Goal: Task Accomplishment & Management: Use online tool/utility

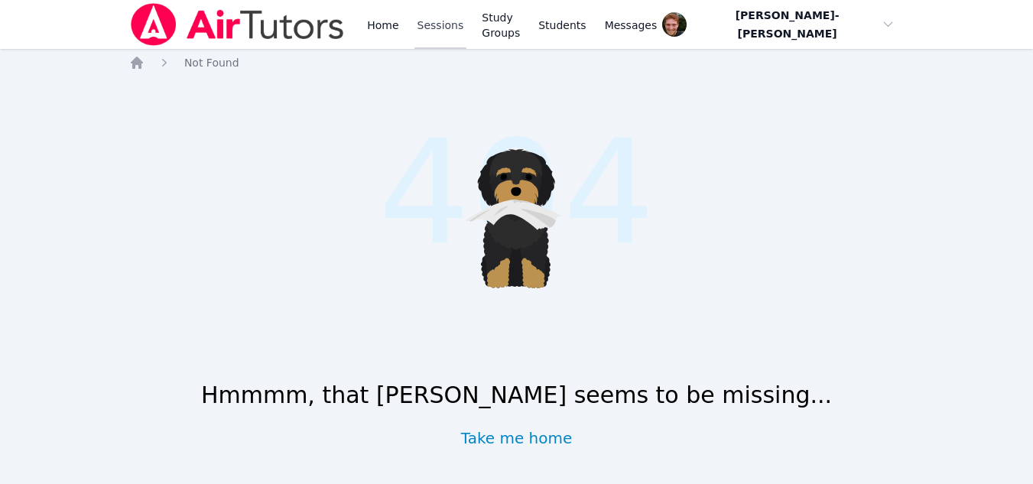
click at [430, 29] on link "Sessions" at bounding box center [440, 24] width 53 height 49
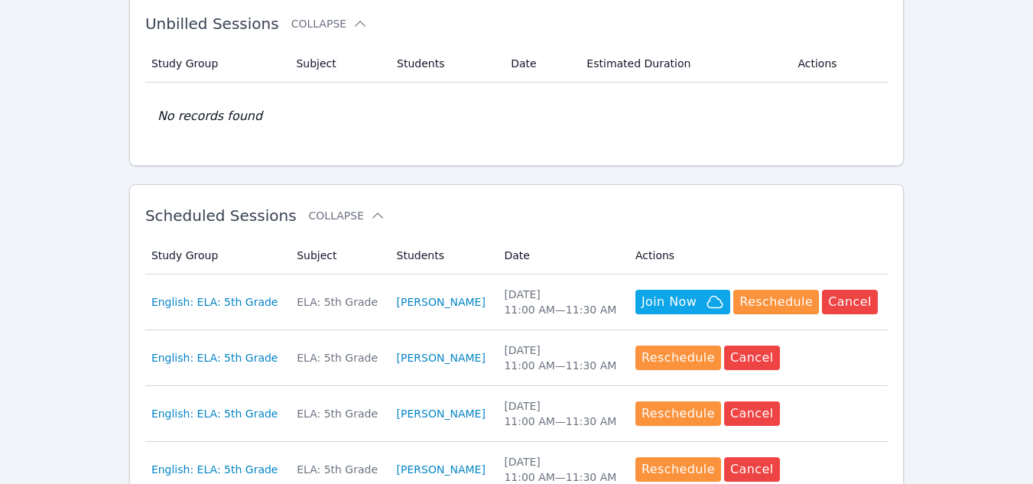
scroll to position [286, 0]
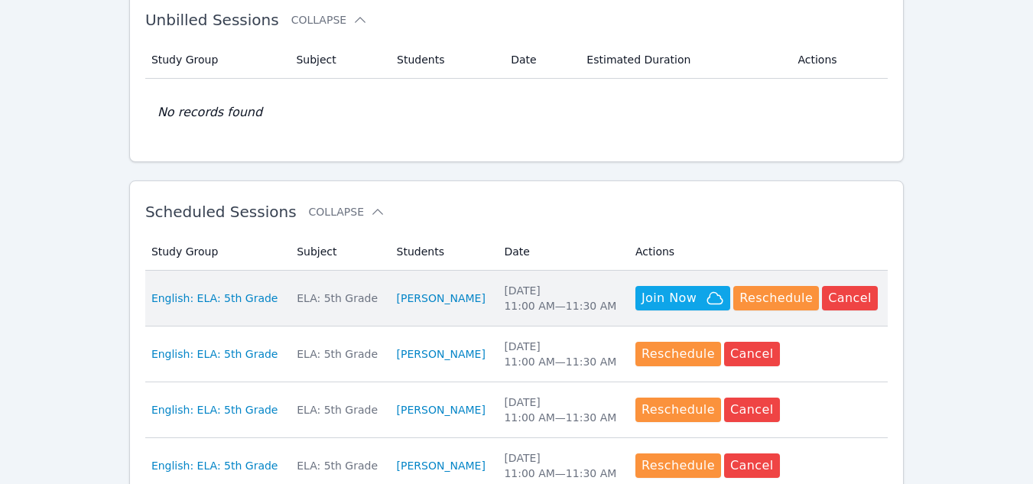
click at [268, 290] on div "English: ELA: 5th Grade" at bounding box center [214, 297] width 127 height 15
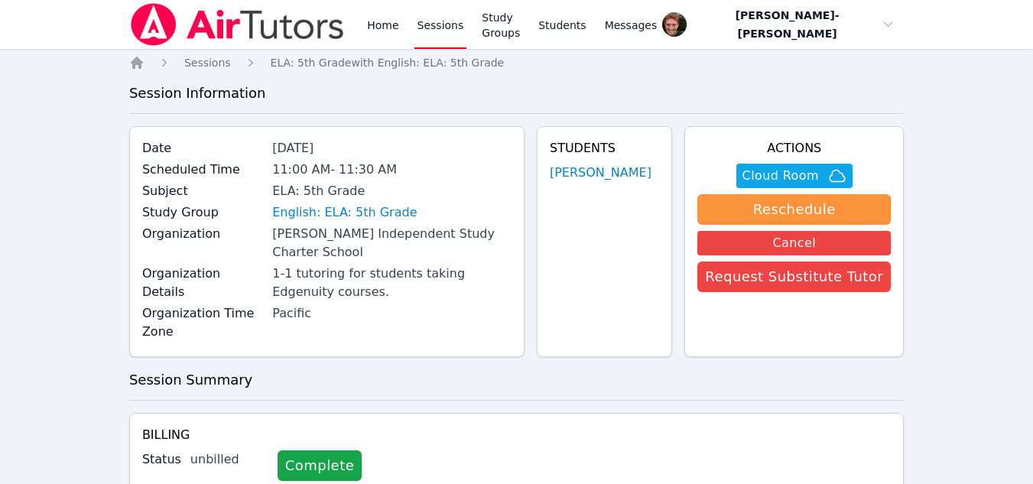
scroll to position [171, 0]
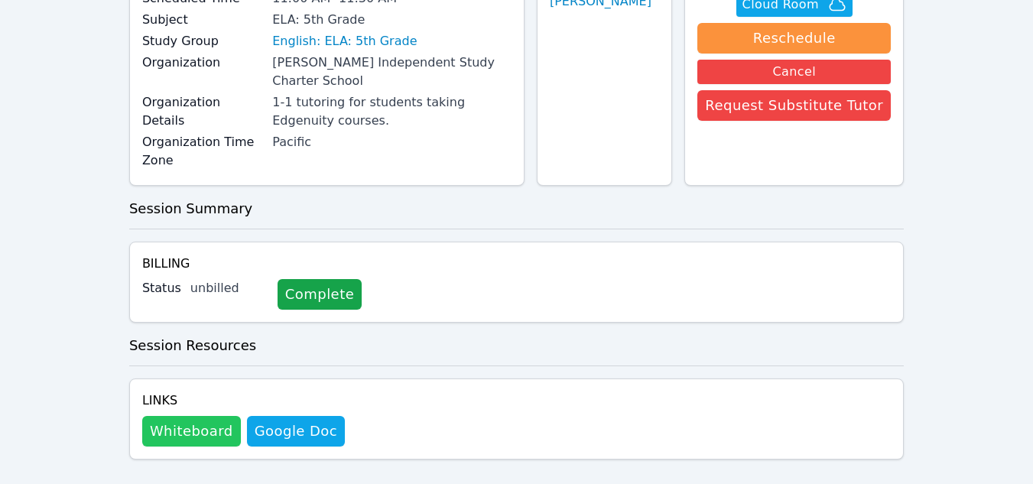
click at [200, 416] on button "Whiteboard" at bounding box center [191, 431] width 99 height 31
click at [187, 416] on button "Whiteboard" at bounding box center [191, 431] width 99 height 31
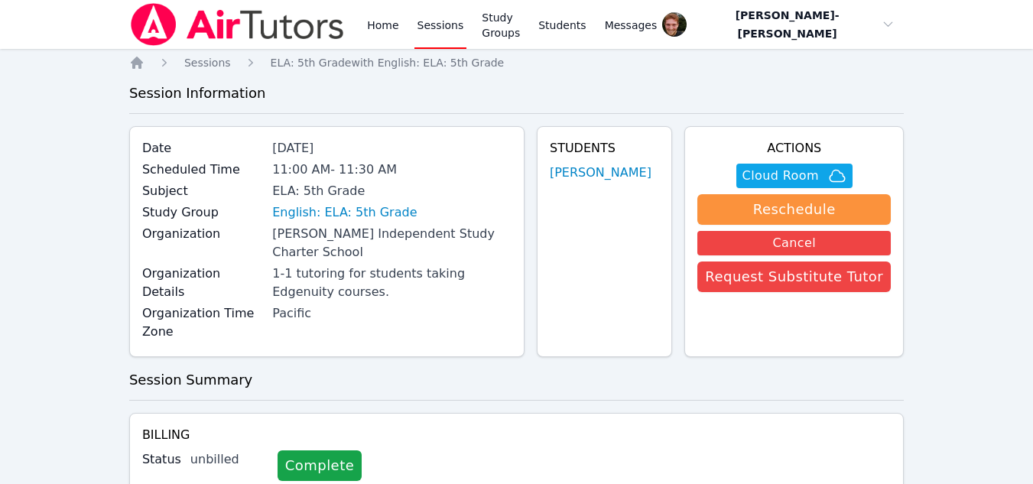
click at [427, 34] on link "Sessions" at bounding box center [440, 24] width 53 height 49
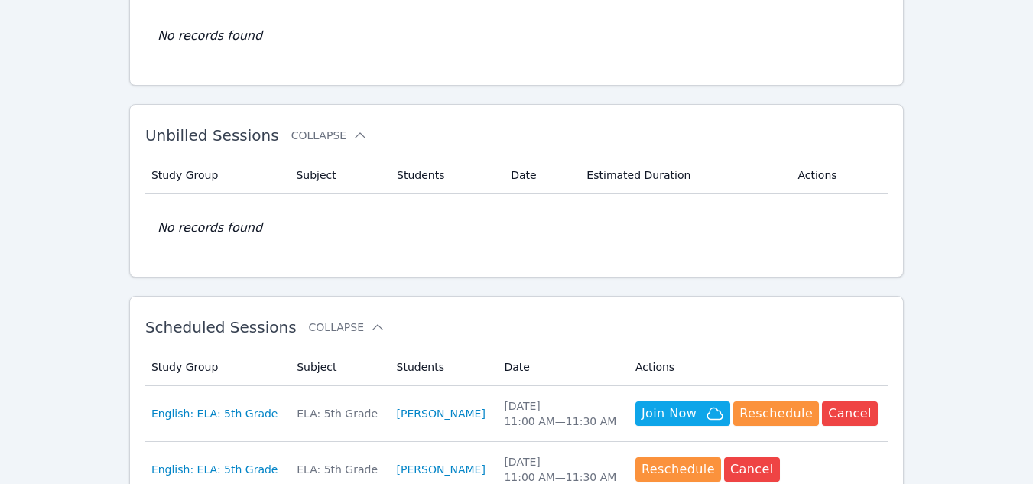
scroll to position [171, 0]
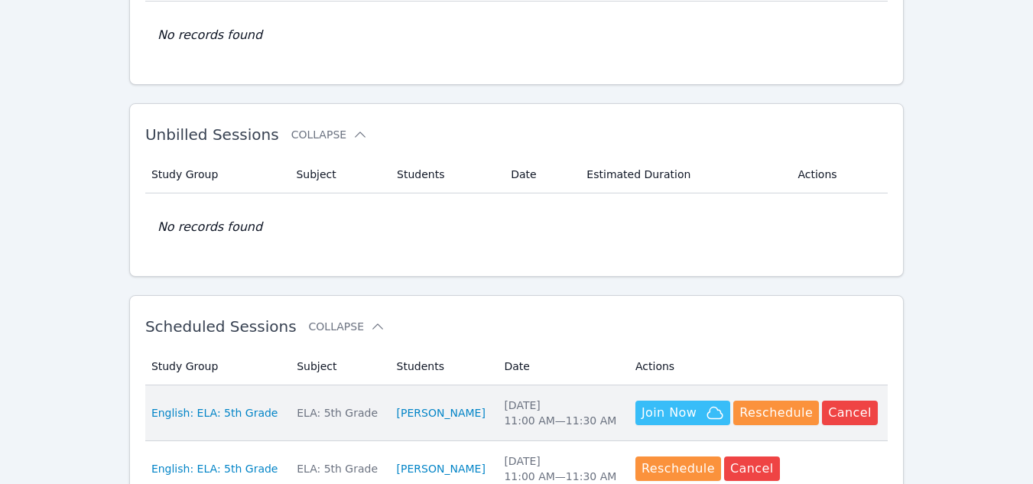
click at [661, 401] on button "Join Now" at bounding box center [682, 413] width 95 height 24
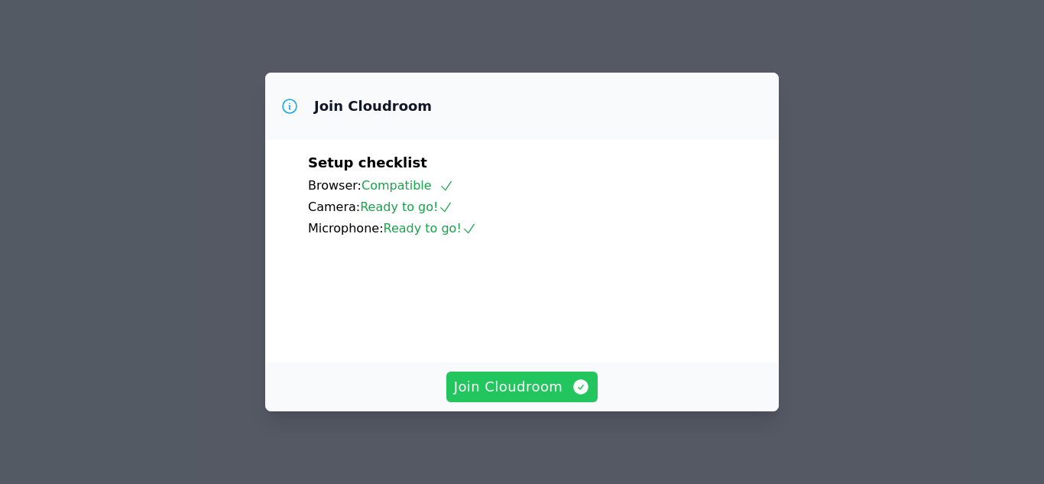
click at [523, 386] on span "Join Cloudroom" at bounding box center [522, 386] width 137 height 21
